Goal: Find specific page/section: Find specific page/section

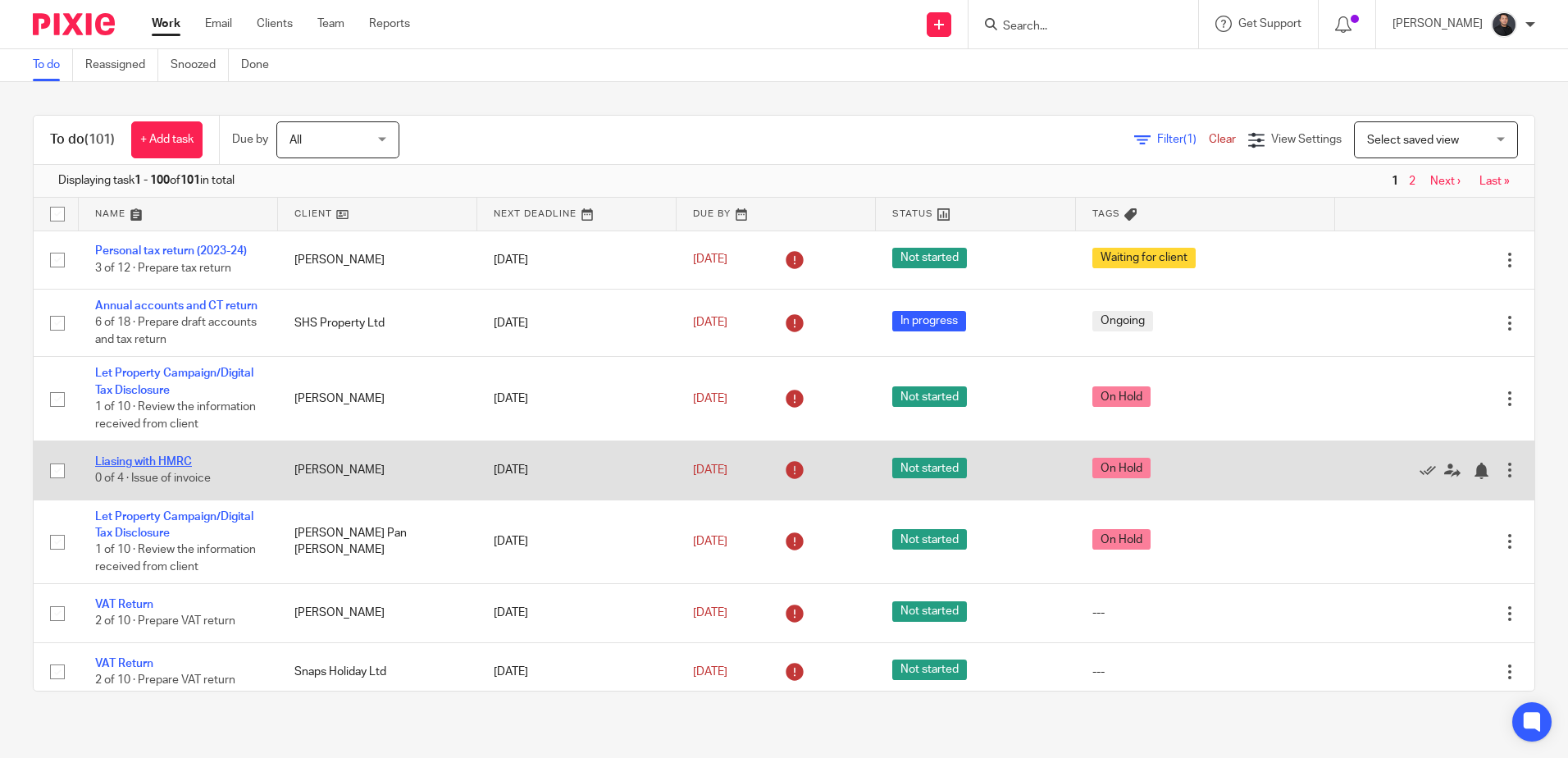
click at [147, 467] on link "Liasing with HMRC" at bounding box center [143, 462] width 97 height 11
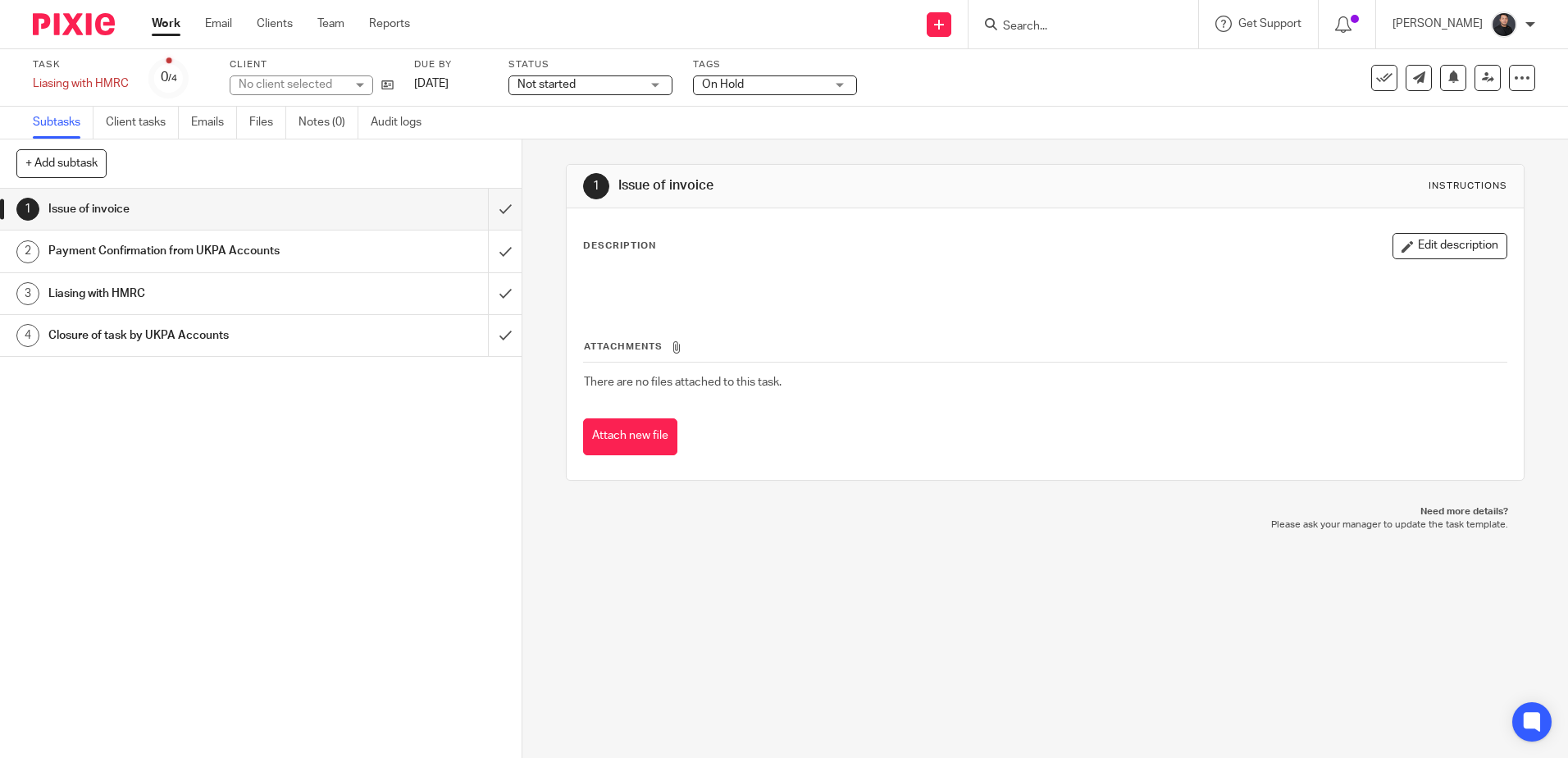
click at [731, 83] on span "On Hold" at bounding box center [722, 84] width 42 height 11
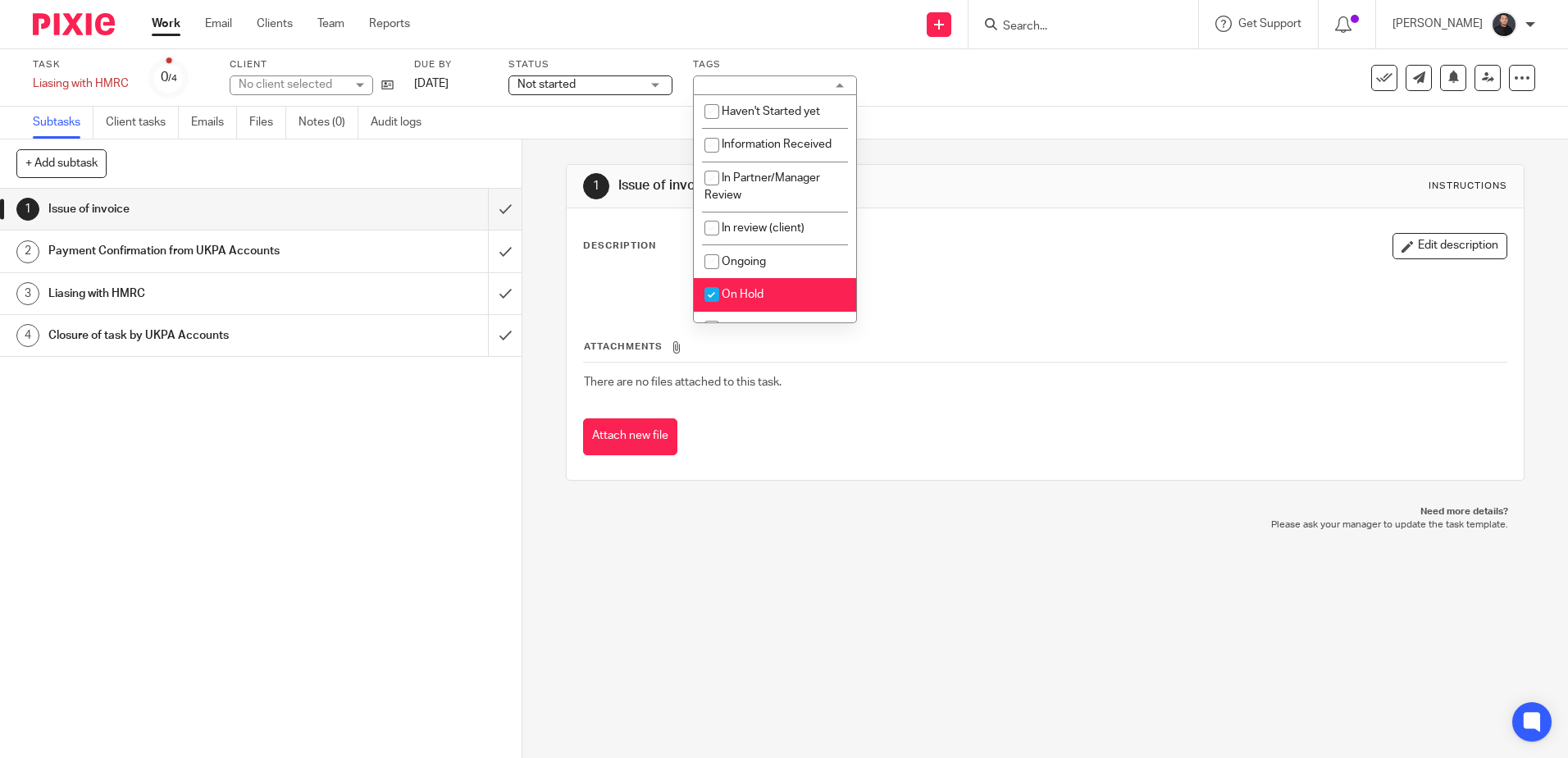
click at [742, 284] on li "On Hold" at bounding box center [775, 295] width 163 height 33
checkbox input "false"
click at [723, 257] on input "checkbox" at bounding box center [712, 262] width 31 height 31
checkbox input "true"
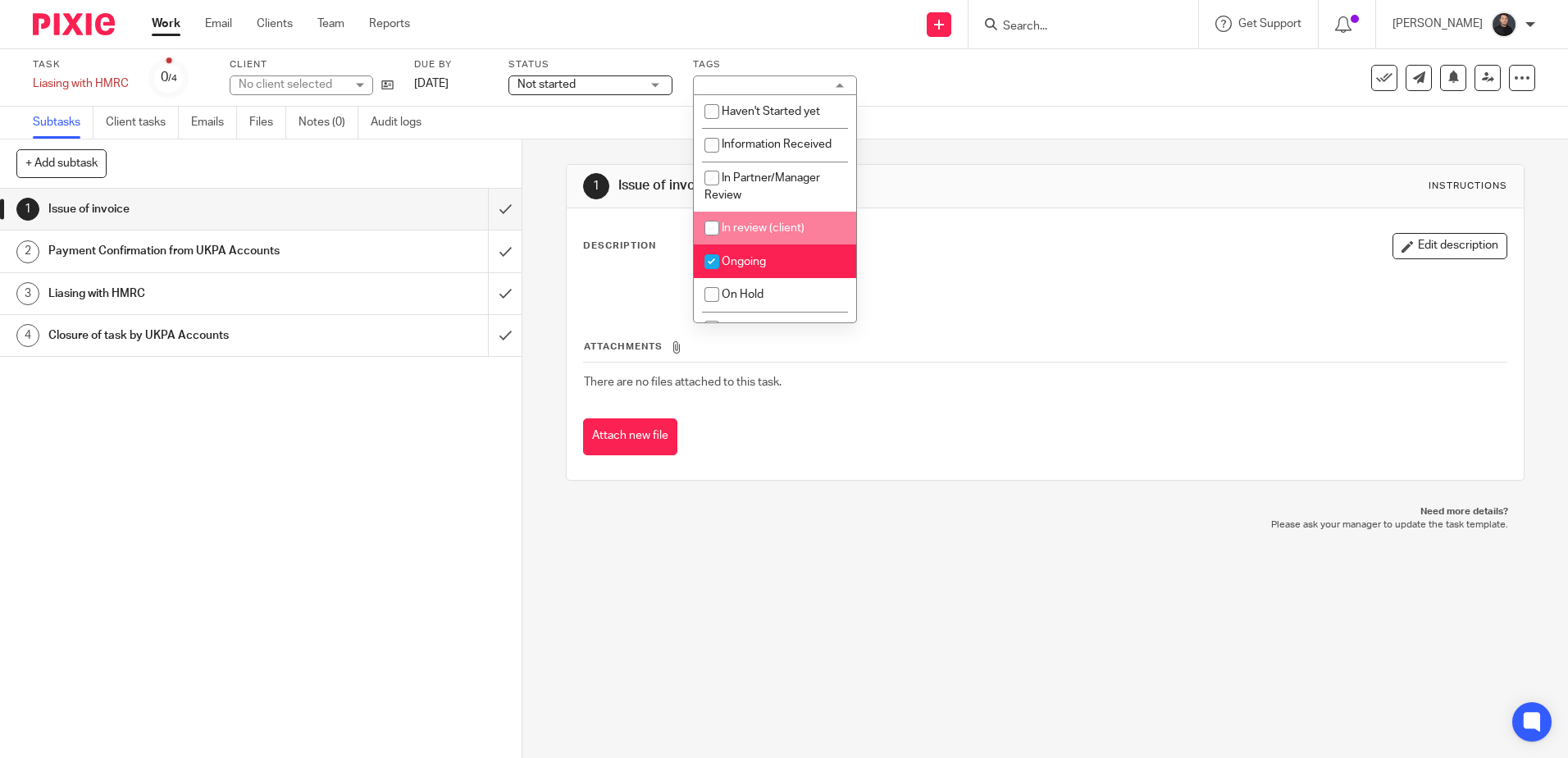
click at [895, 64] on div "Task Liasing with HMRC Save Liasing with HMRC 0 /4 Client No client selected Du…" at bounding box center [659, 78] width 1253 height 40
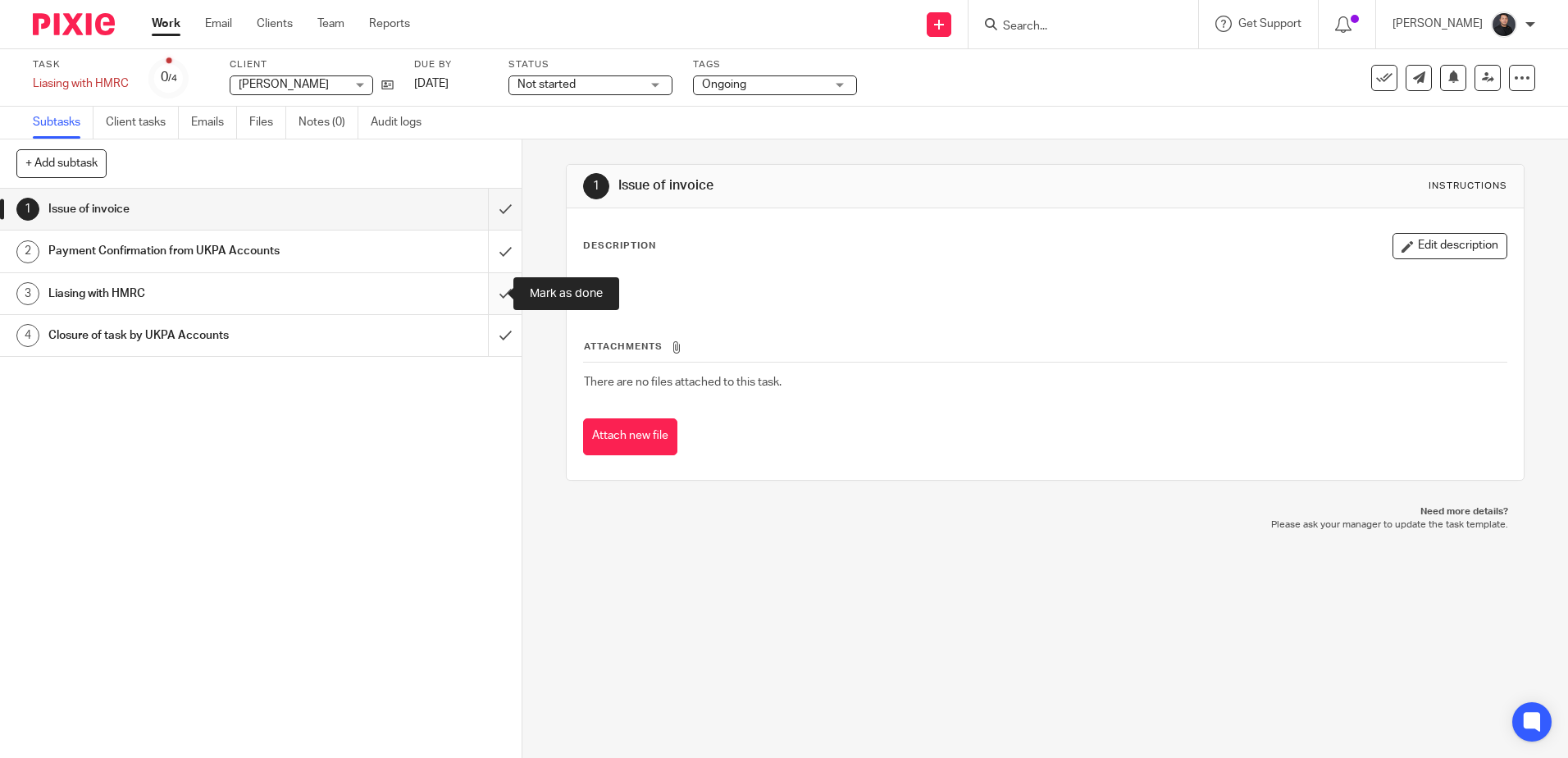
click at [491, 300] on input "submit" at bounding box center [261, 293] width 522 height 41
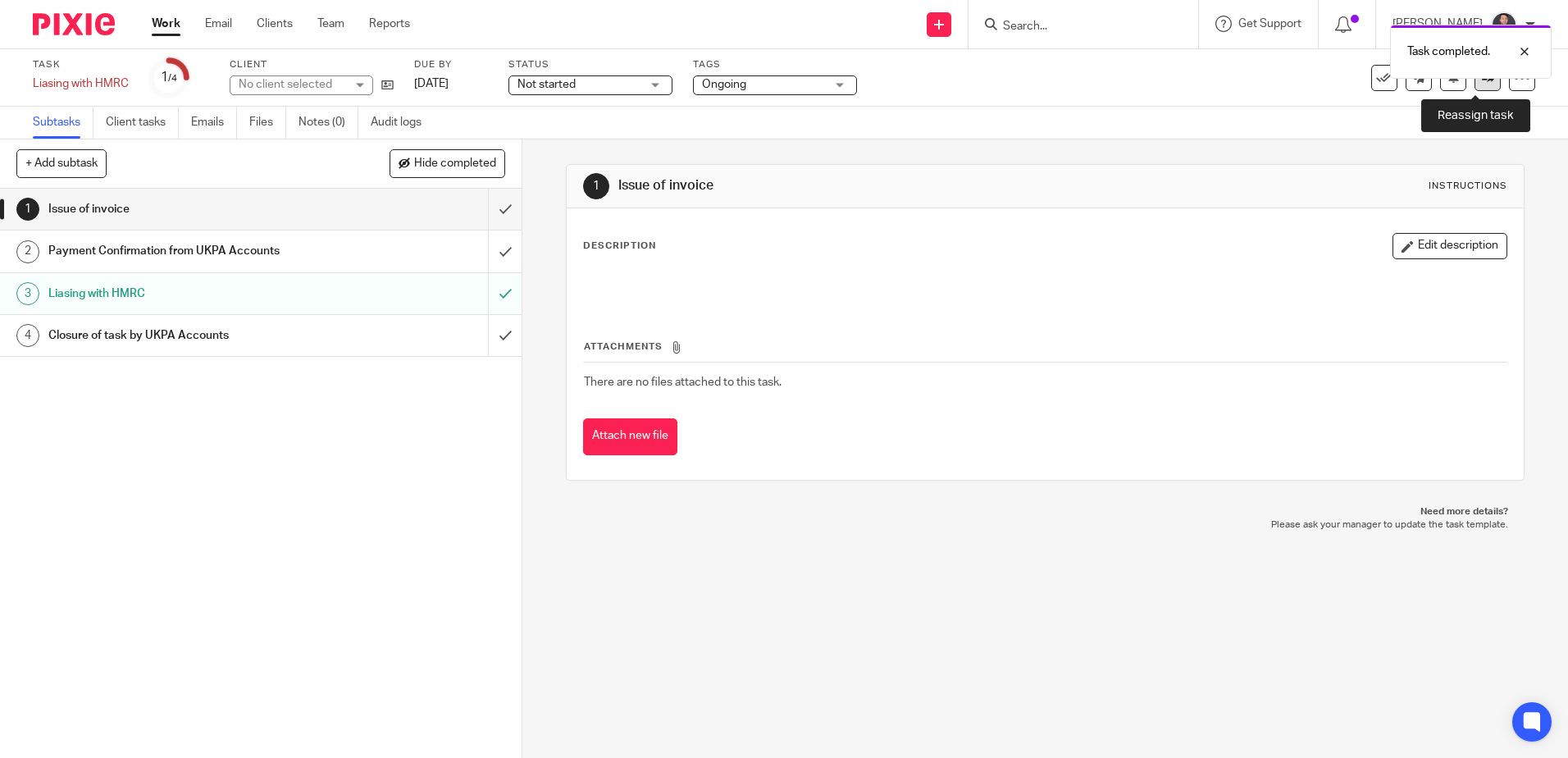
click at [1482, 82] on icon at bounding box center [1488, 77] width 12 height 12
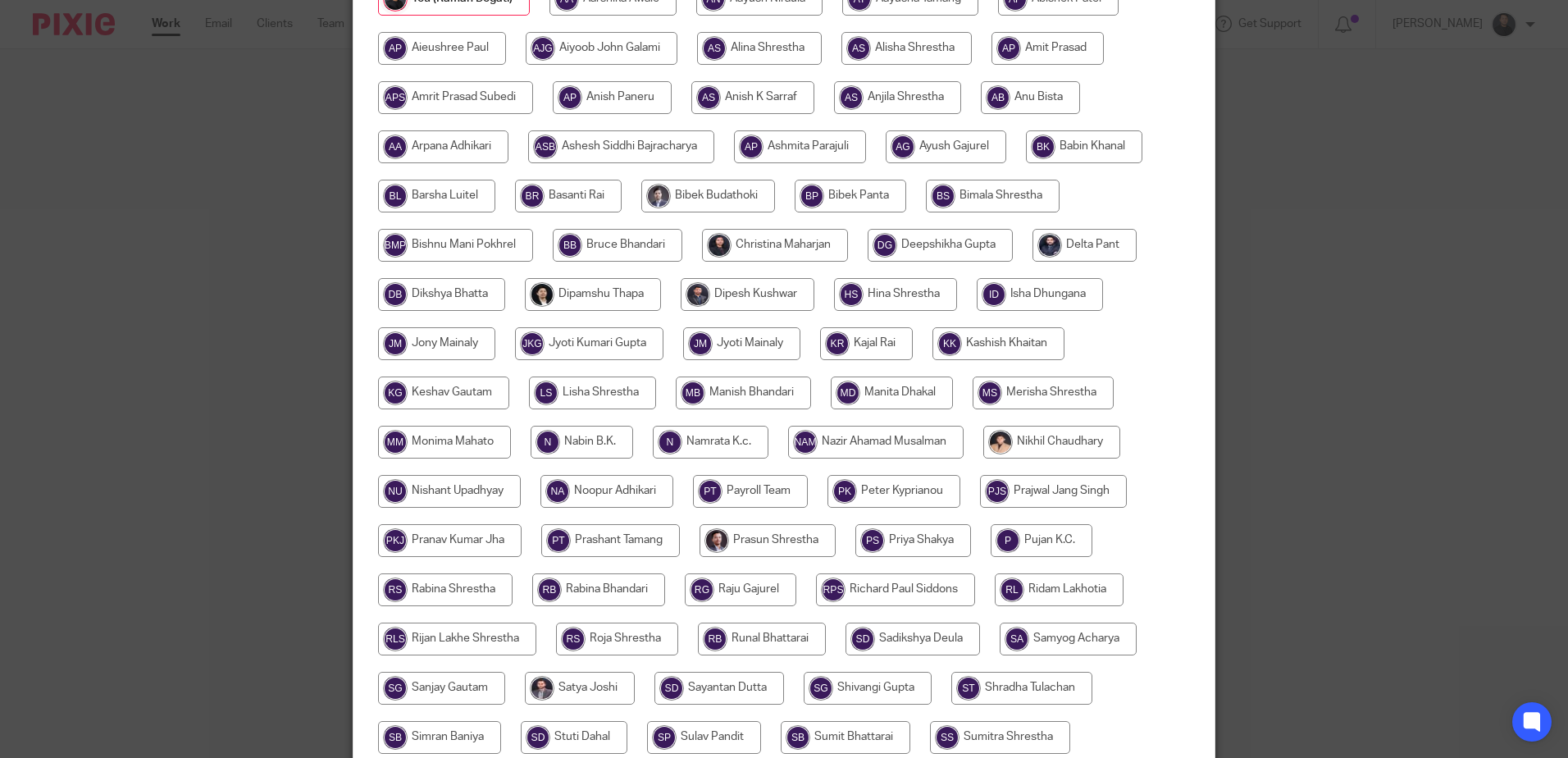
scroll to position [430, 0]
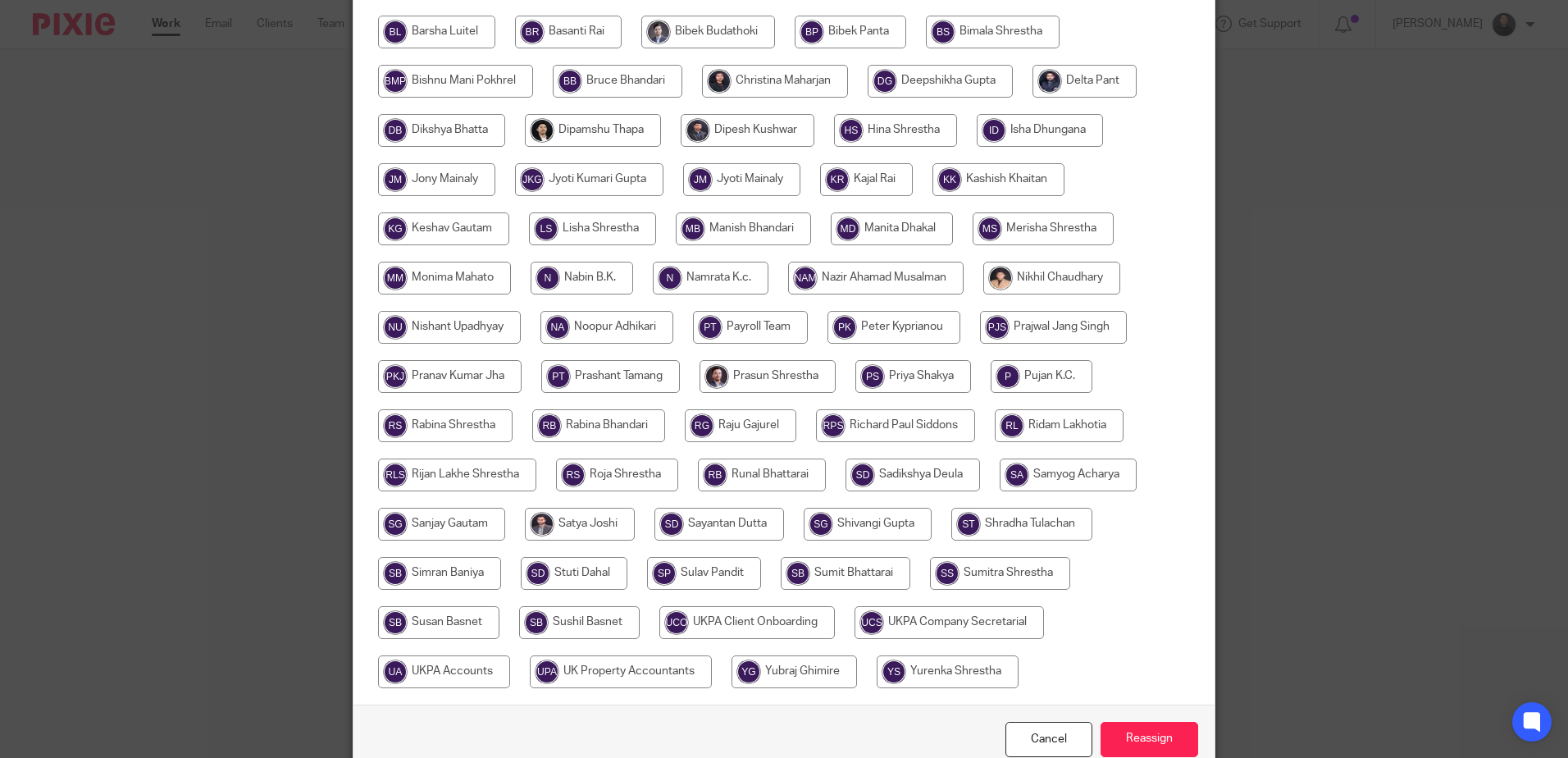
click at [571, 421] on input "radio" at bounding box center [599, 425] width 133 height 32
radio input "true"
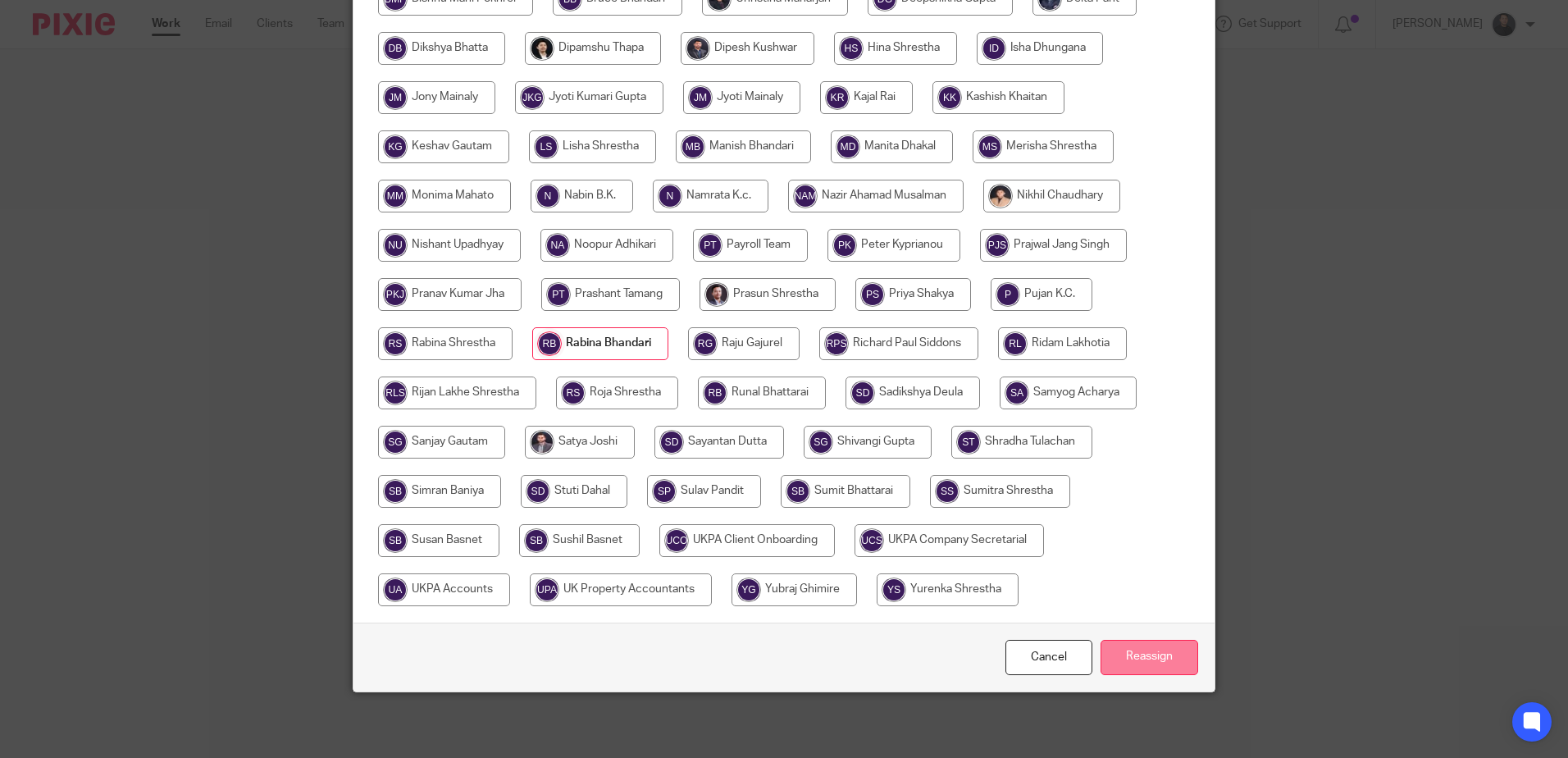
click at [1135, 658] on input "Reassign" at bounding box center [1150, 658] width 98 height 35
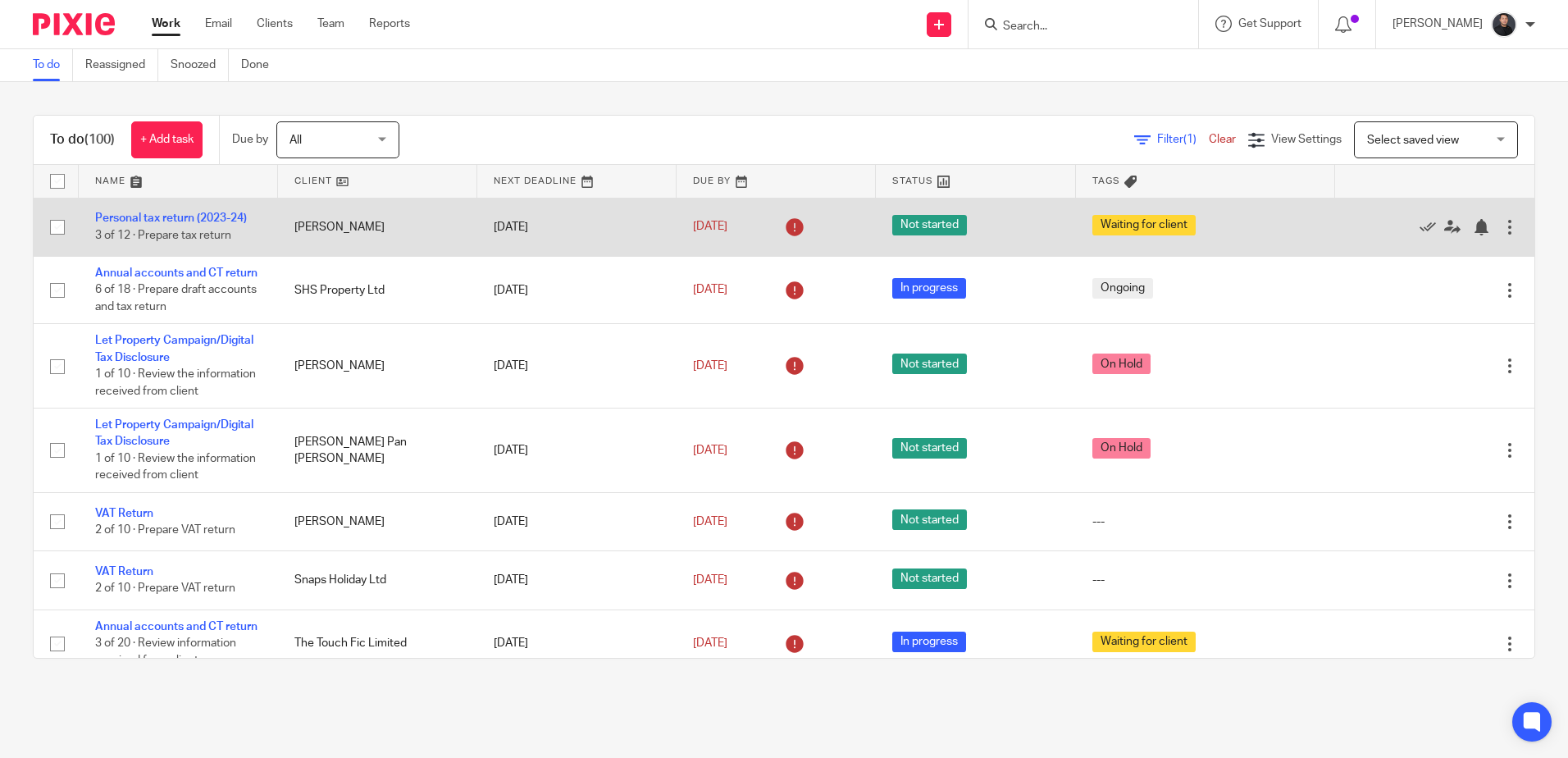
drag, startPoint x: 171, startPoint y: 218, endPoint x: 176, endPoint y: 210, distance: 9.4
click at [171, 218] on link "Personal tax return (2023-24)" at bounding box center [171, 218] width 152 height 11
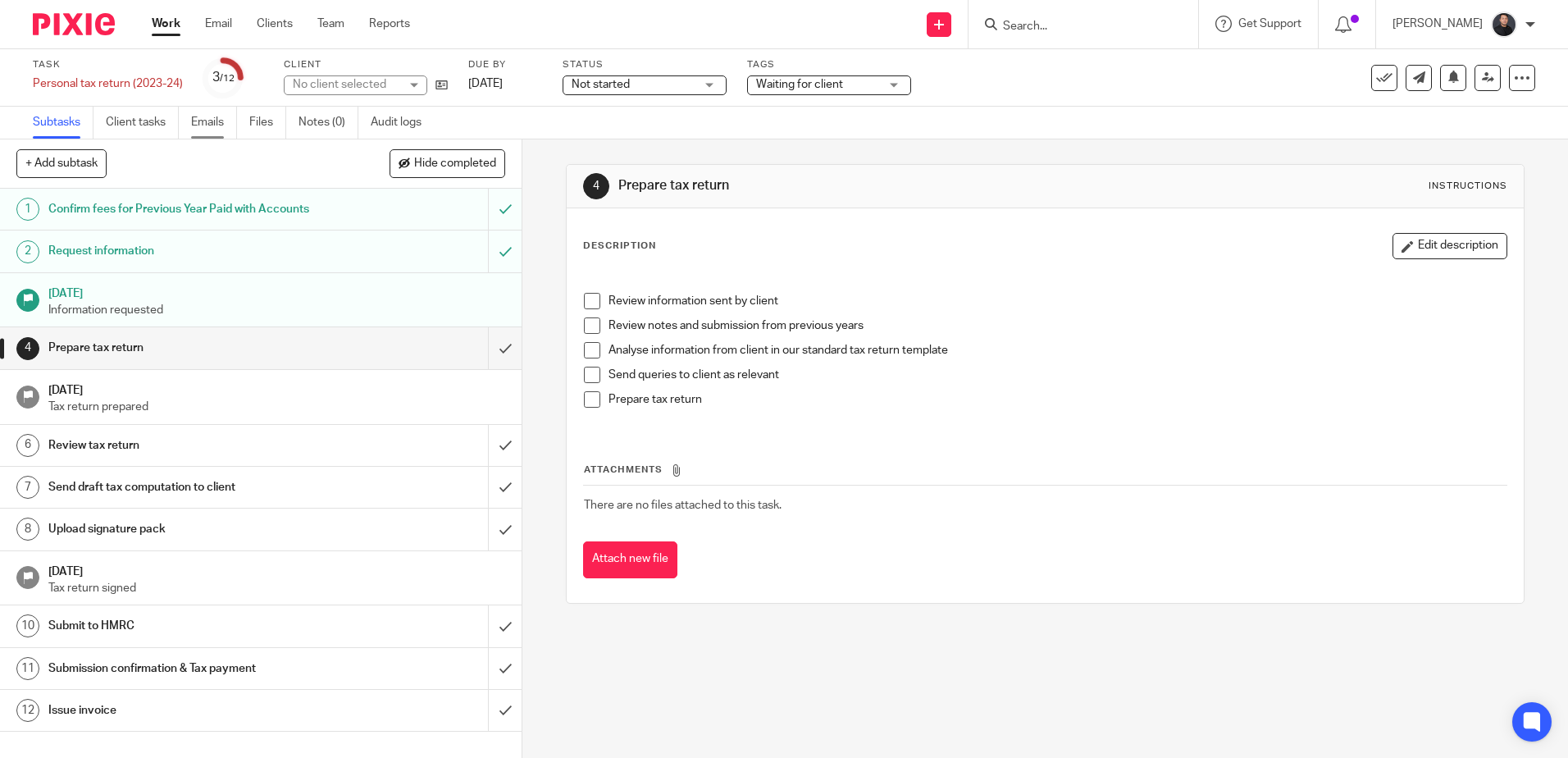
click at [223, 119] on link "Emails" at bounding box center [215, 122] width 46 height 32
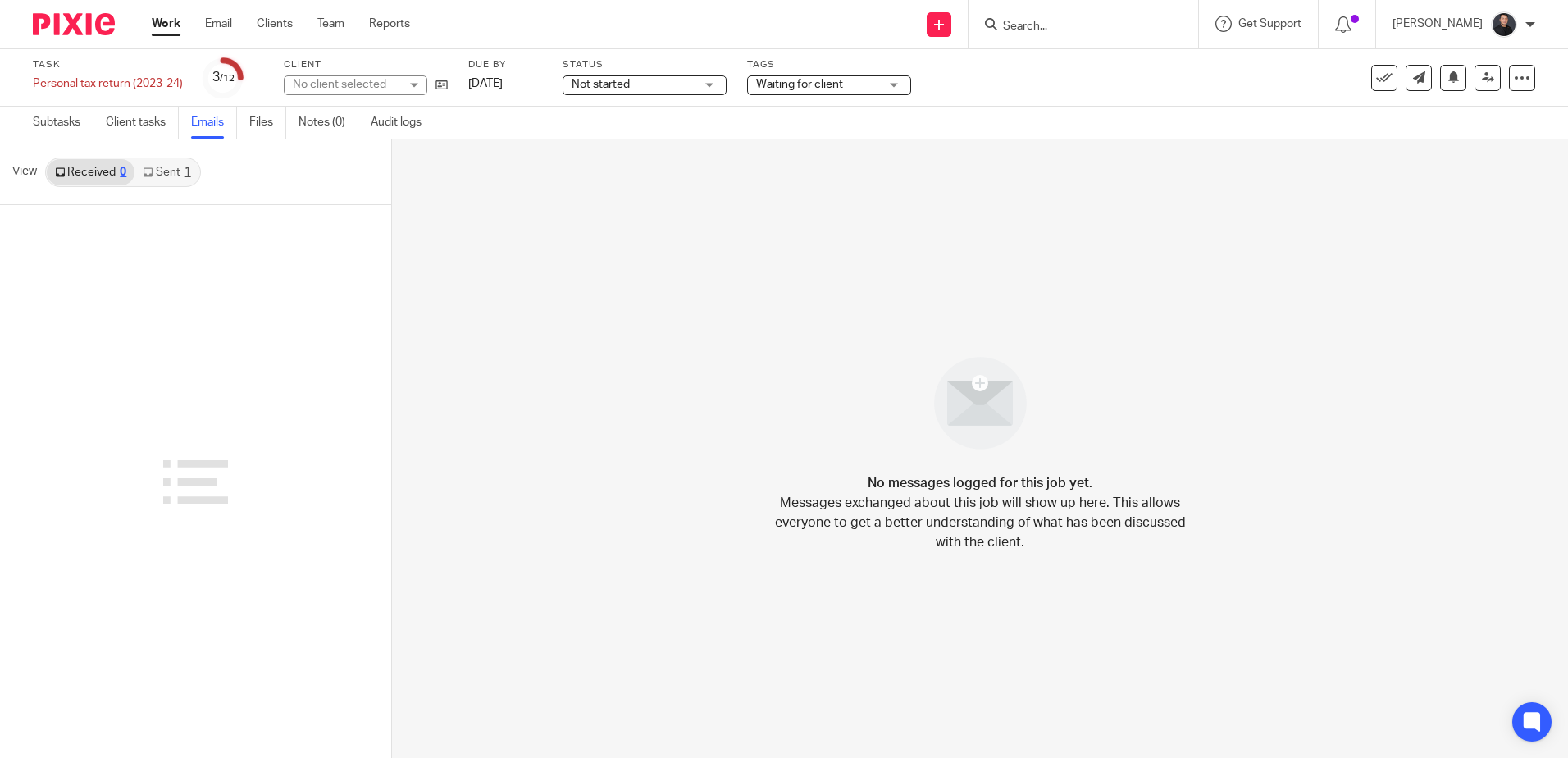
click at [180, 182] on link "Sent 1" at bounding box center [166, 172] width 64 height 26
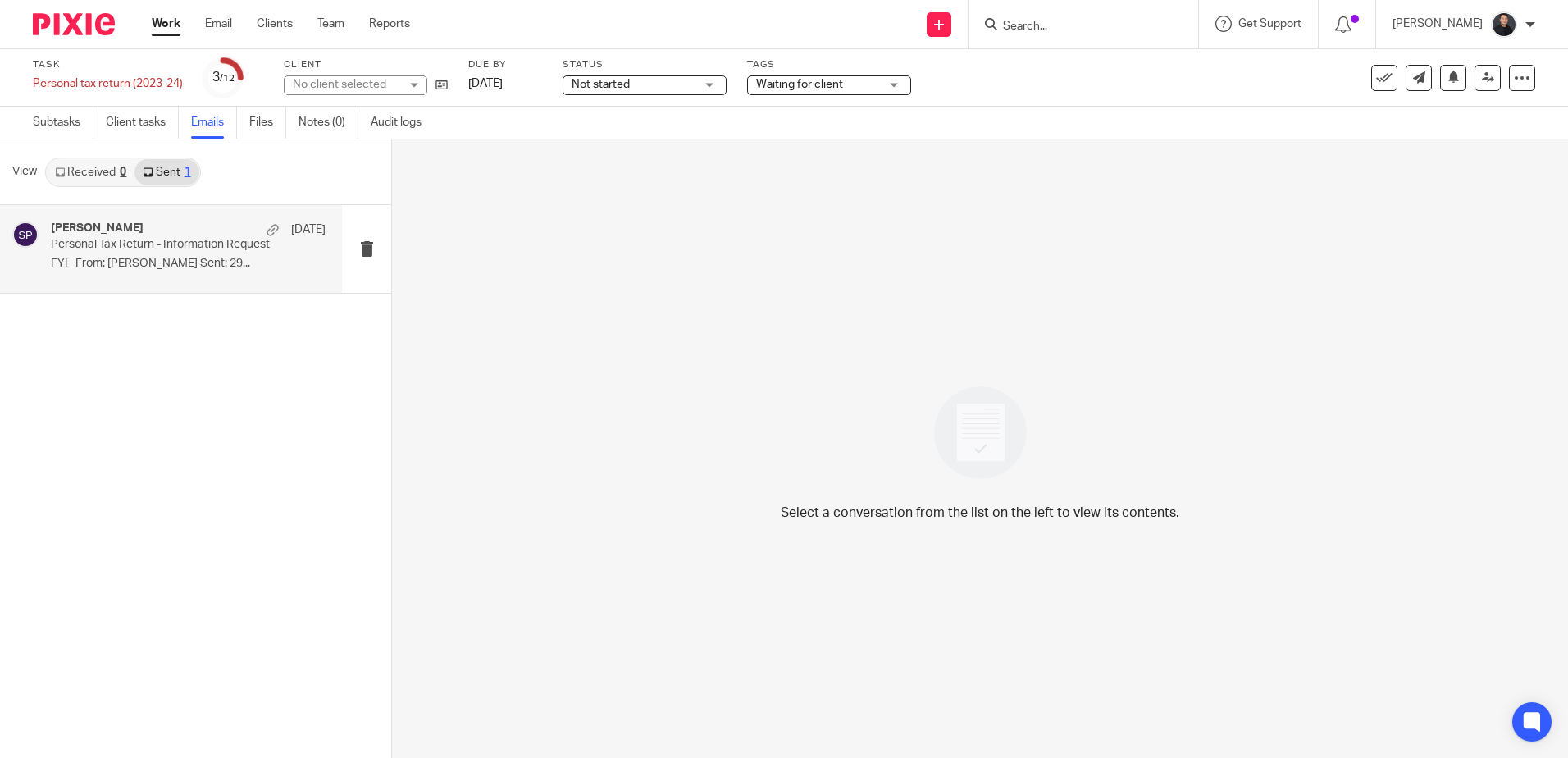
click at [170, 259] on p "FYI From: [PERSON_NAME] Sent: 29..." at bounding box center [188, 264] width 275 height 14
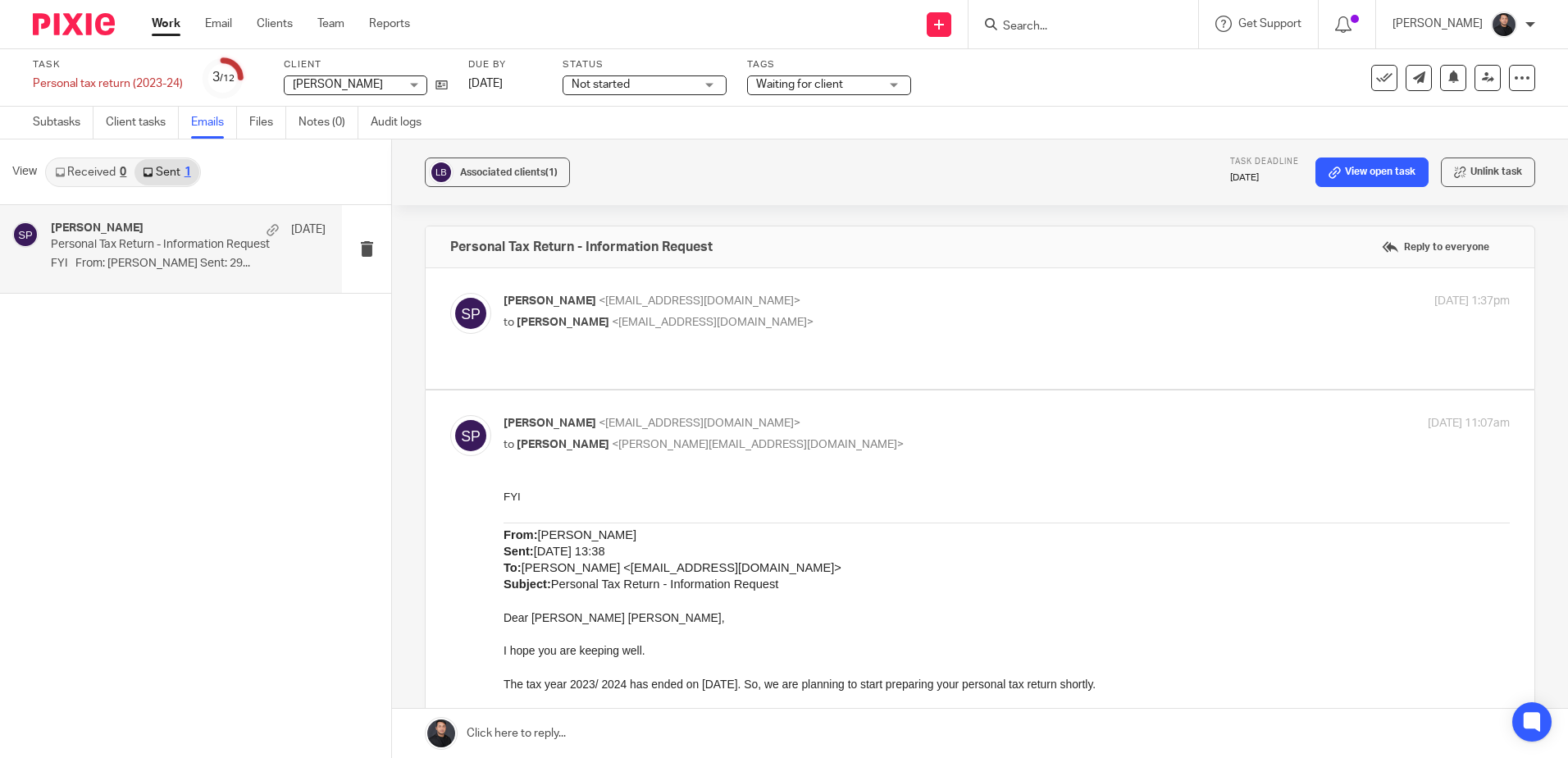
click at [783, 347] on div "[PERSON_NAME] <[EMAIL_ADDRESS][DOMAIN_NAME]> to [PERSON_NAME] <[EMAIL_ADDRESS][…" at bounding box center [981, 329] width 1060 height 71
click at [928, 328] on p "to Louise Juliana Blackwood <louisejwhite@hotmail.co.uk>" at bounding box center [838, 323] width 671 height 18
checkbox input "true"
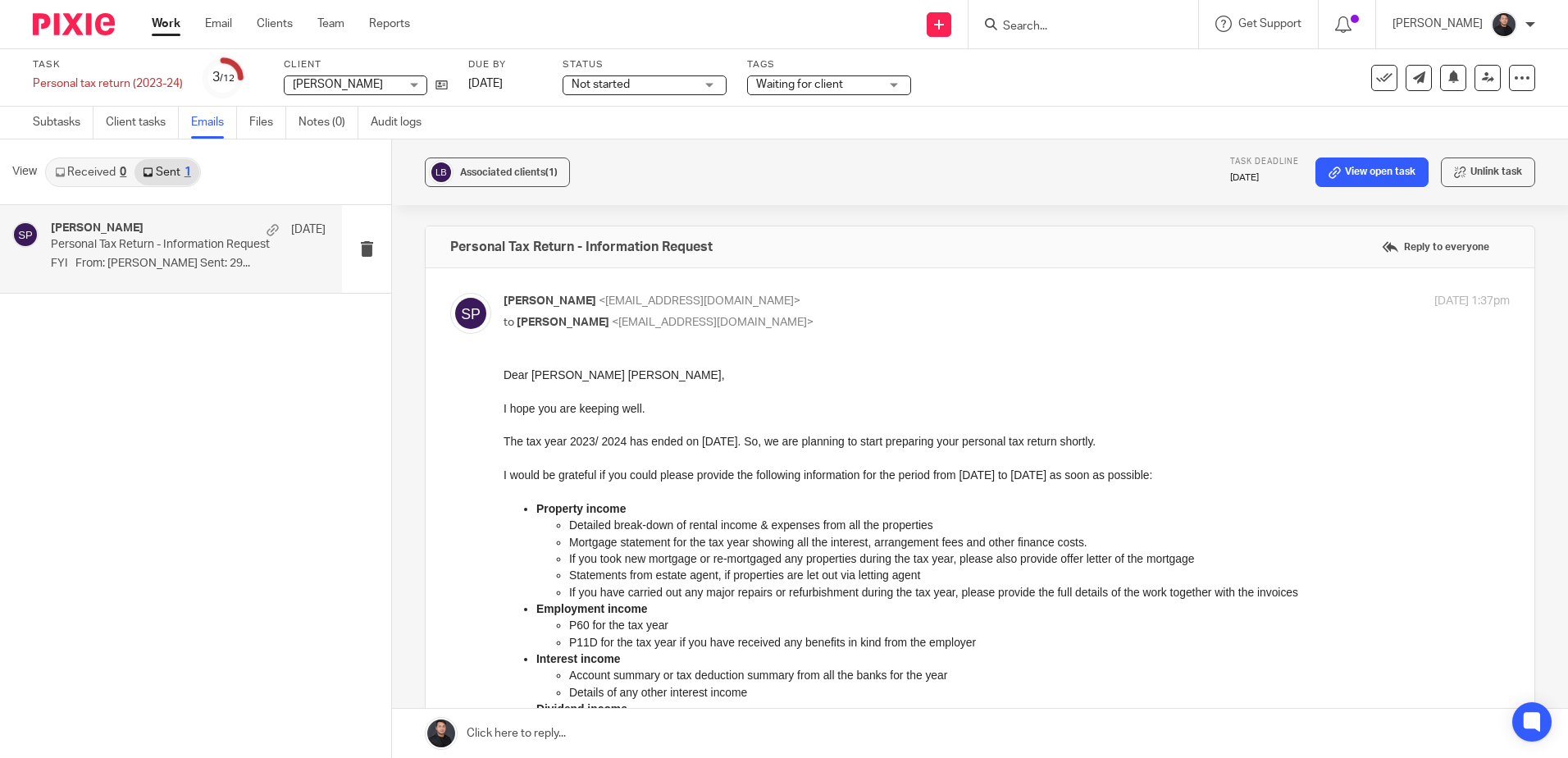
click at [1069, 32] on input "Search" at bounding box center [1076, 27] width 148 height 15
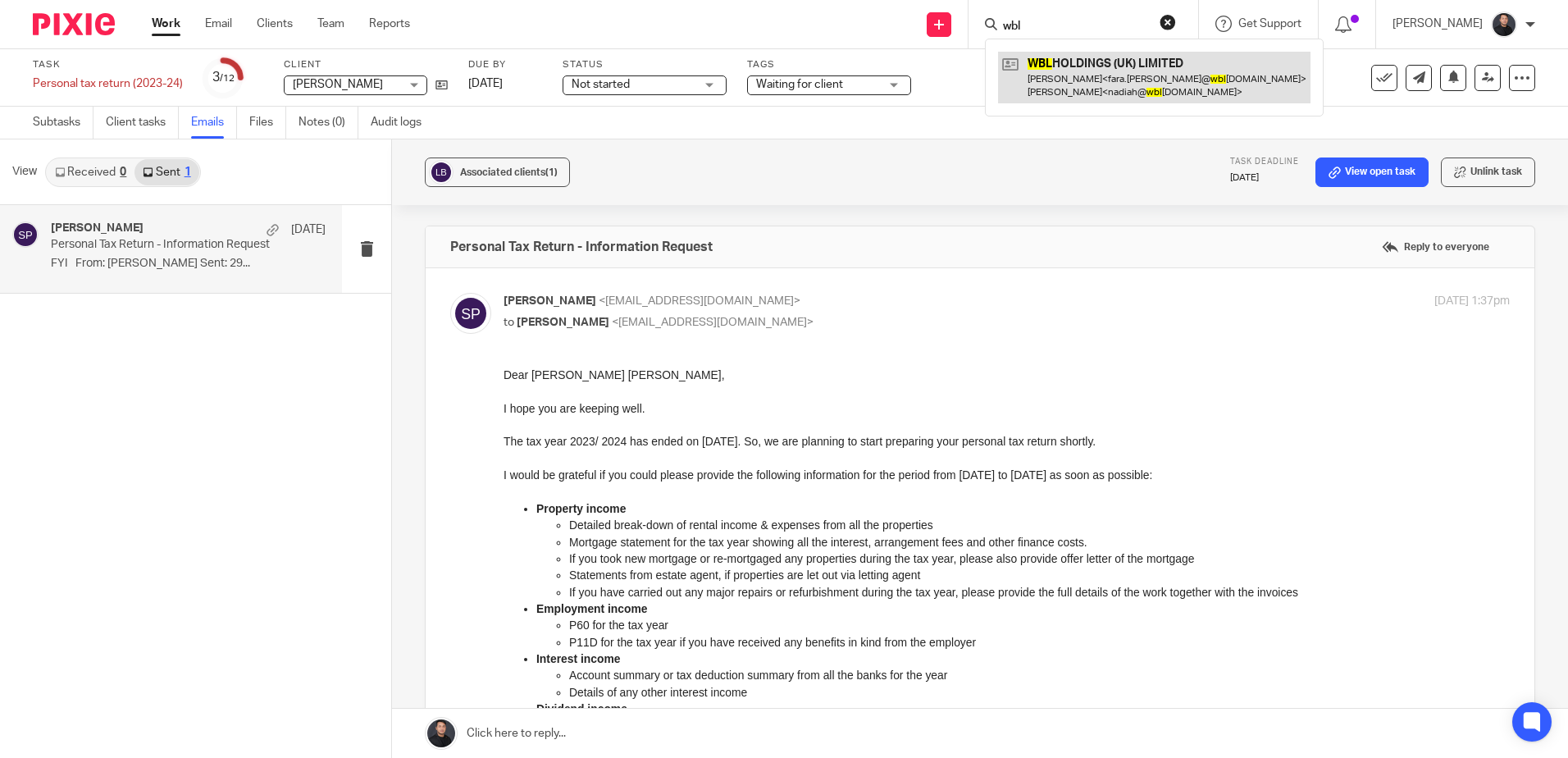
type input "wbl"
click at [1095, 69] on link at bounding box center [1154, 77] width 313 height 51
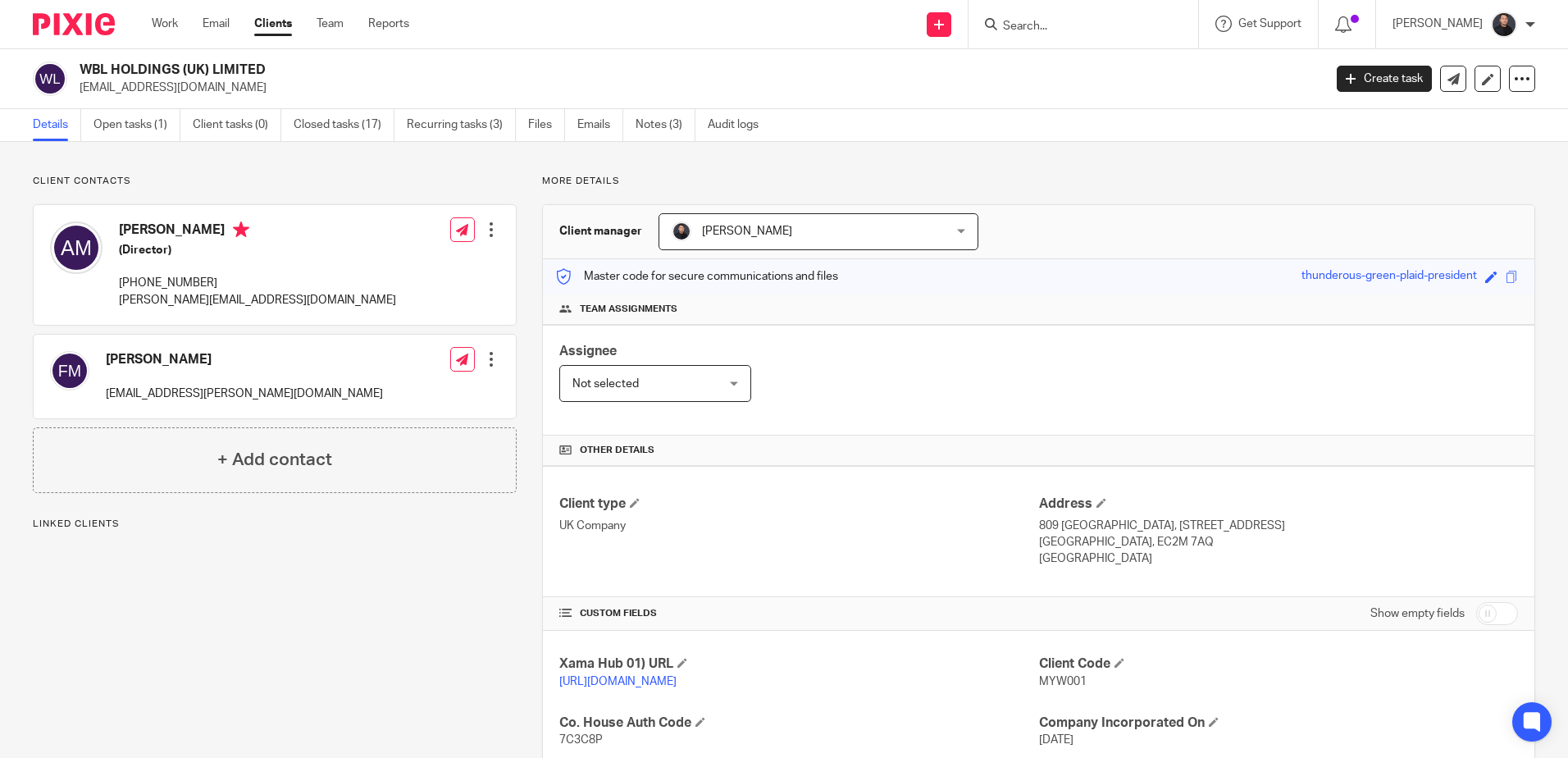
scroll to position [419, 0]
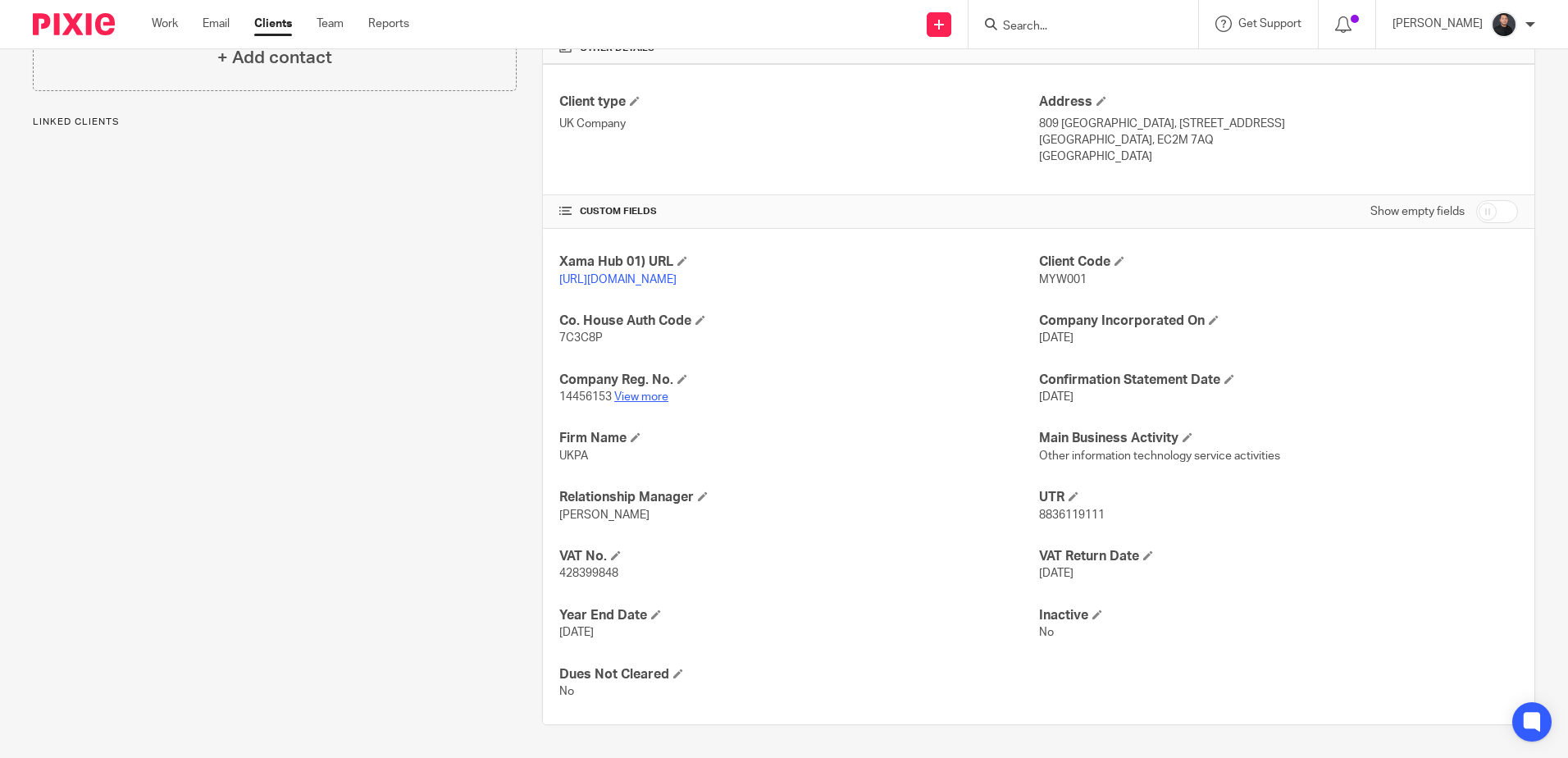
click at [637, 401] on link "View more" at bounding box center [641, 397] width 55 height 11
click at [637, 400] on link "View more" at bounding box center [641, 397] width 55 height 11
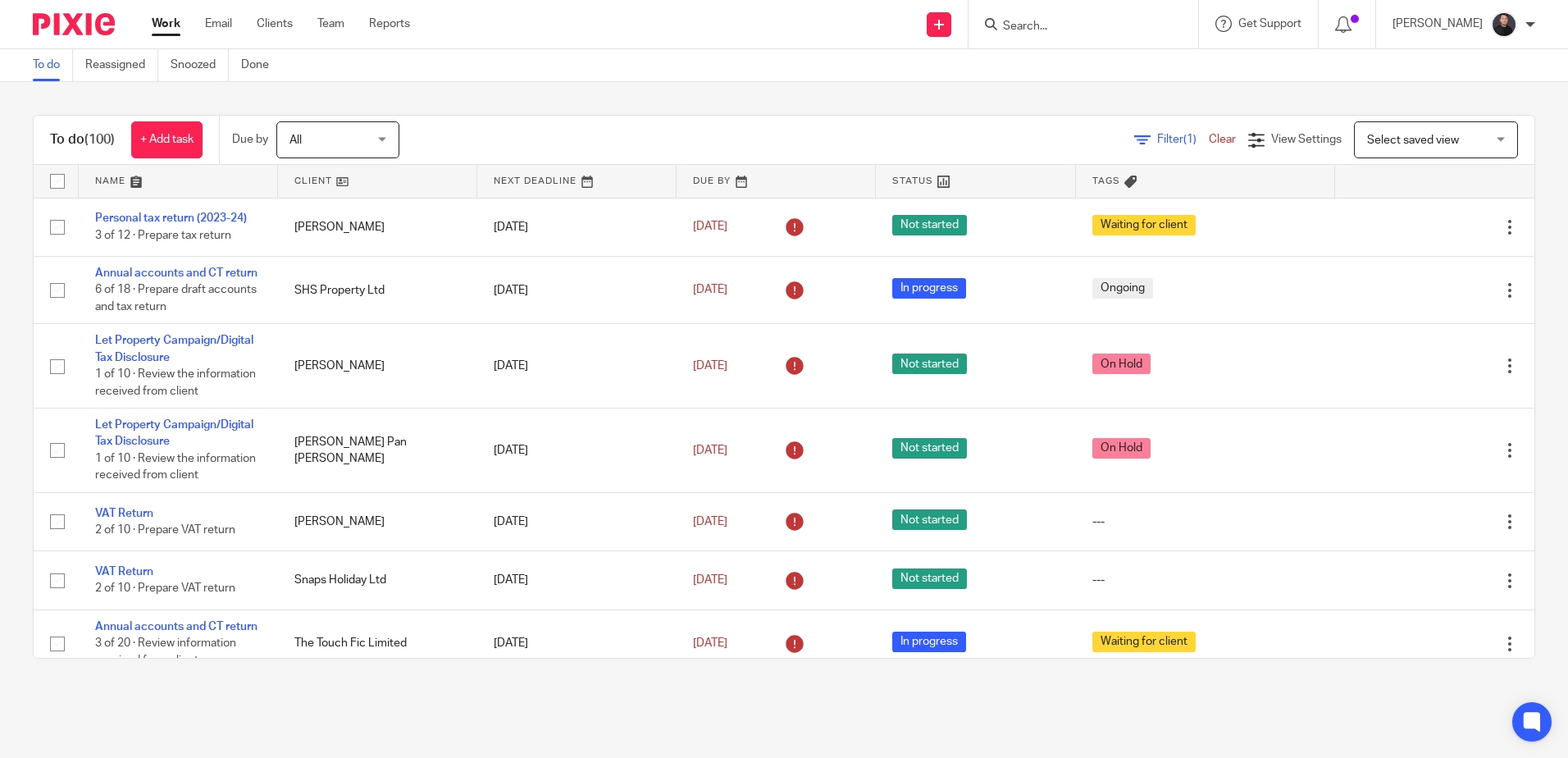
click at [1104, 27] on input "Search" at bounding box center [1076, 27] width 148 height 15
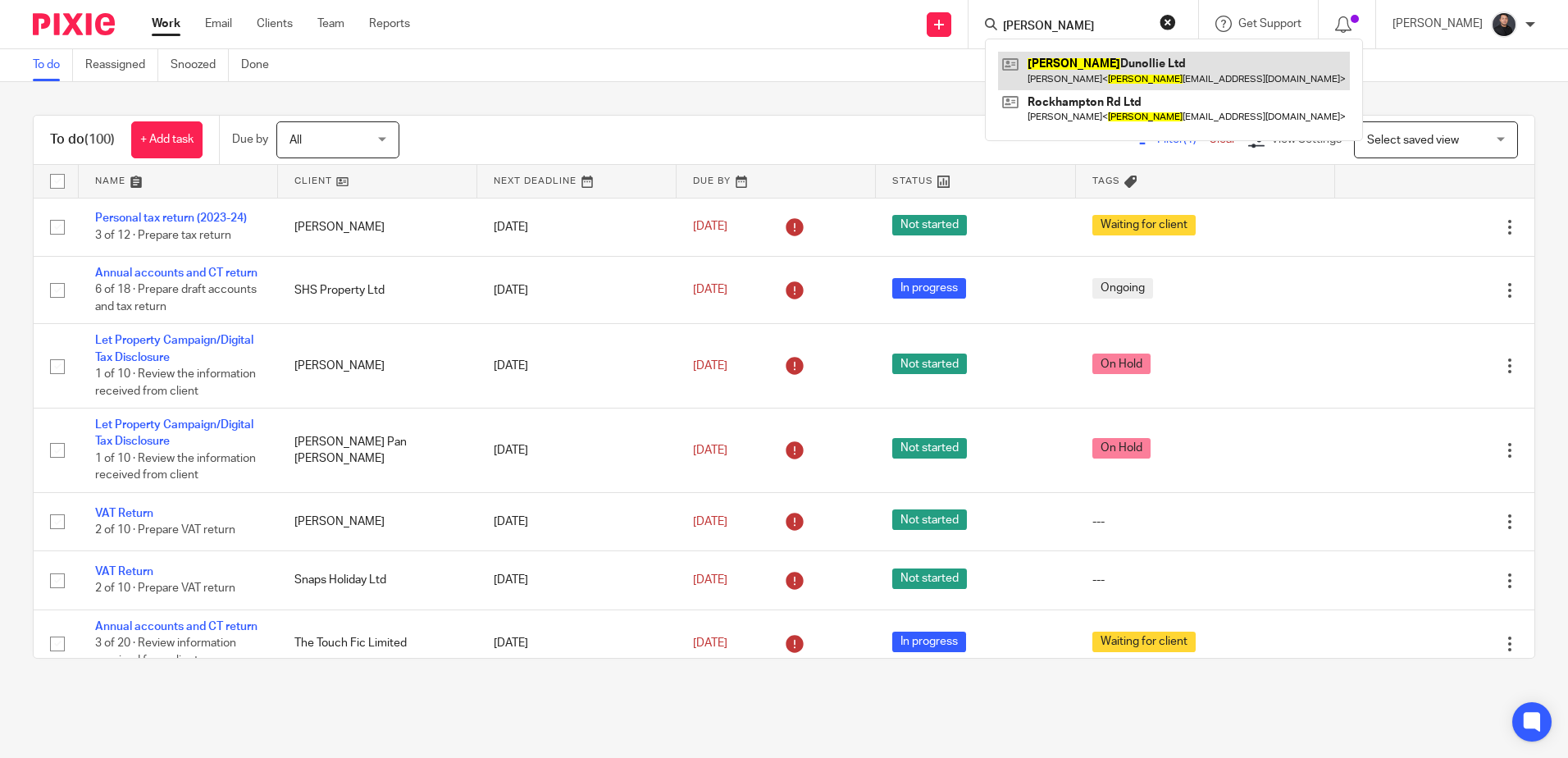
type input "halstead"
click at [1109, 65] on link at bounding box center [1174, 70] width 352 height 38
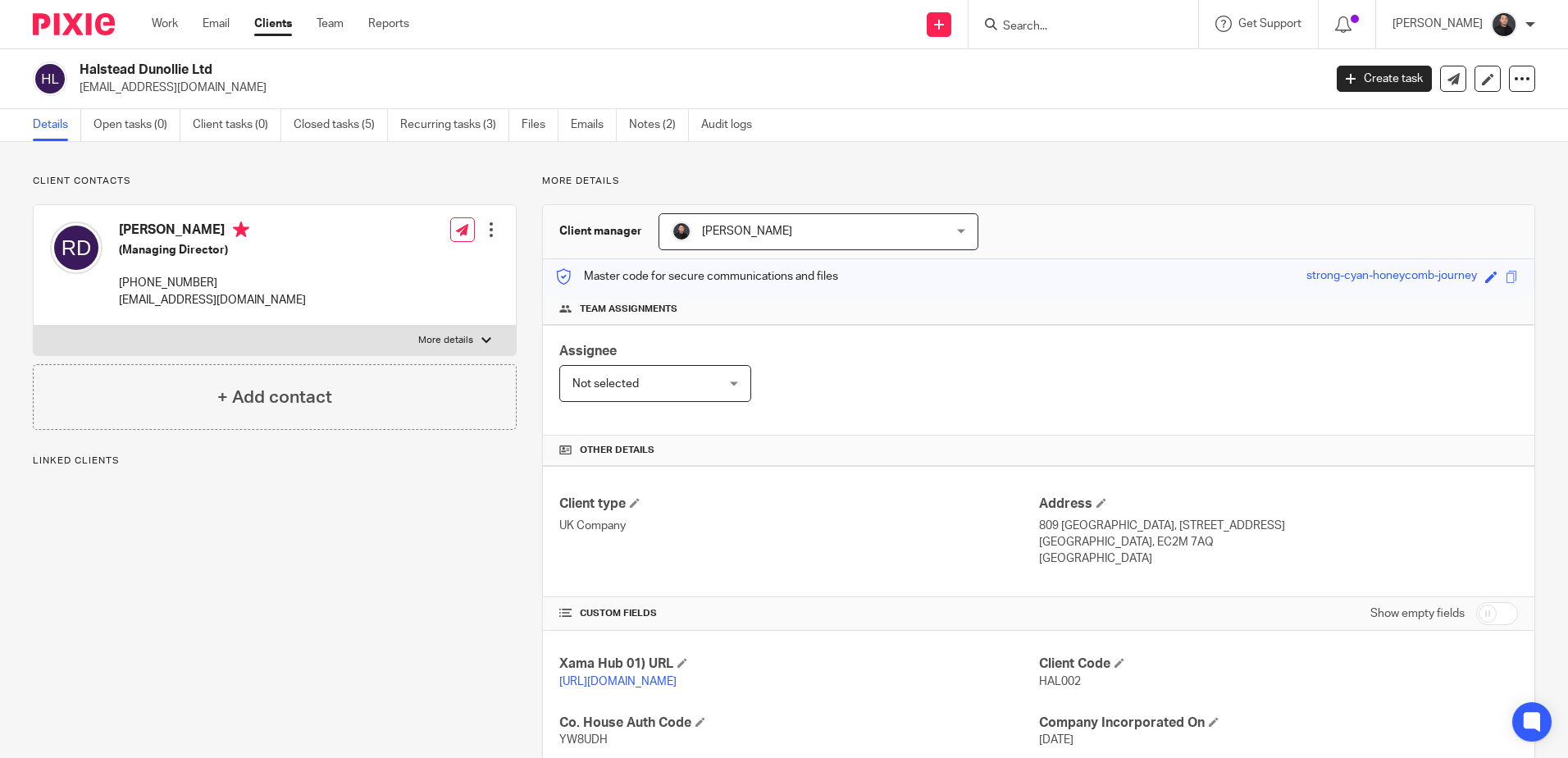
drag, startPoint x: 0, startPoint y: 0, endPoint x: 155, endPoint y: 68, distance: 169.3
click at [155, 68] on h2 "Halstead Dunollie Ltd" at bounding box center [573, 70] width 986 height 18
